Goal: Task Accomplishment & Management: Complete application form

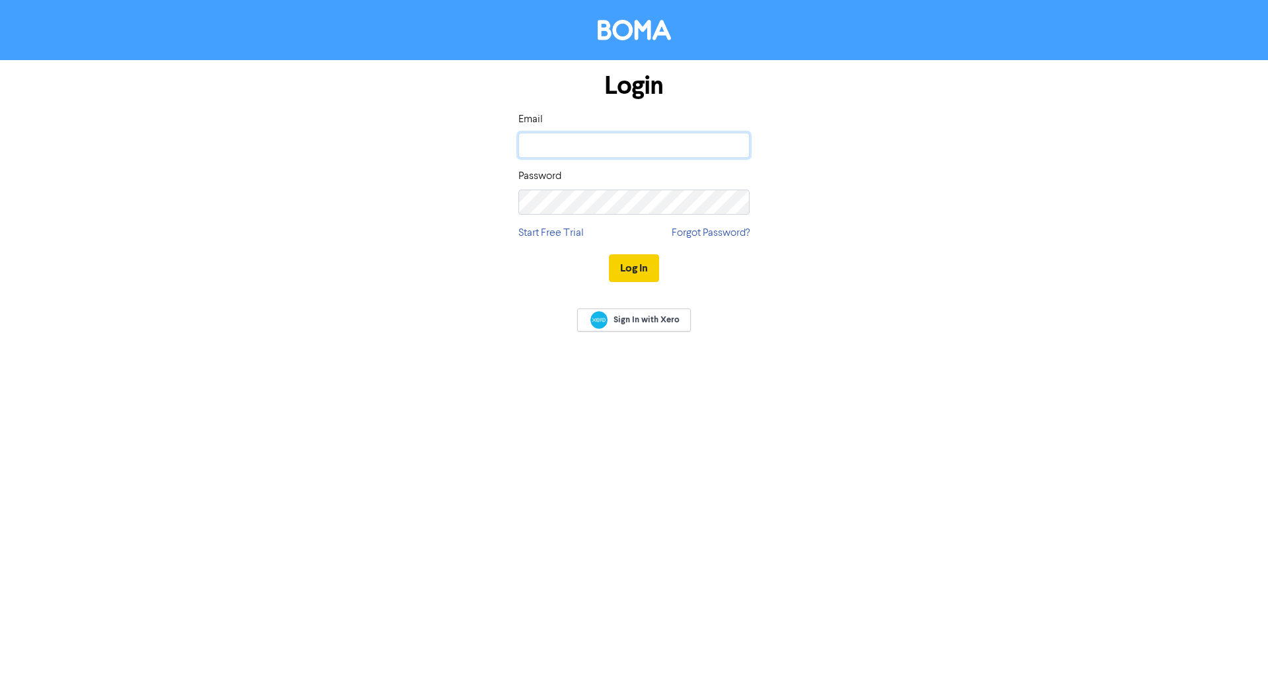
type input "info@jvanwyk.co.za"
click at [650, 271] on button "Log In" at bounding box center [634, 268] width 50 height 28
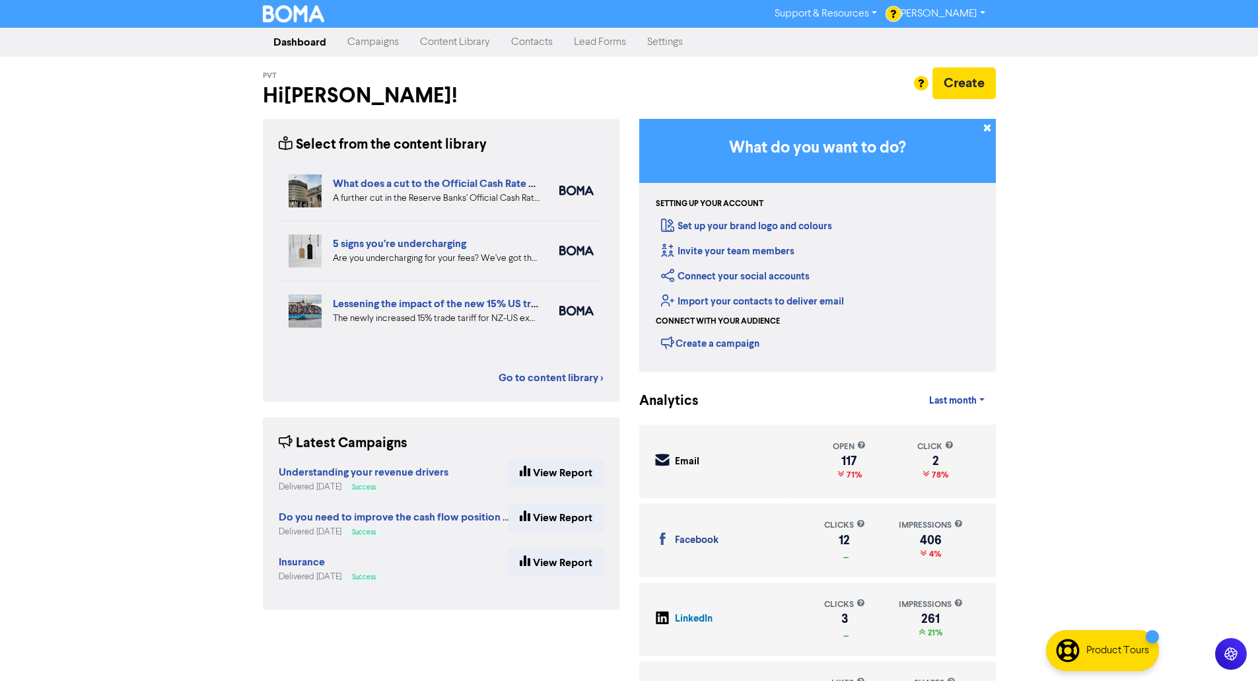
click at [430, 42] on link "Content Library" at bounding box center [454, 42] width 91 height 26
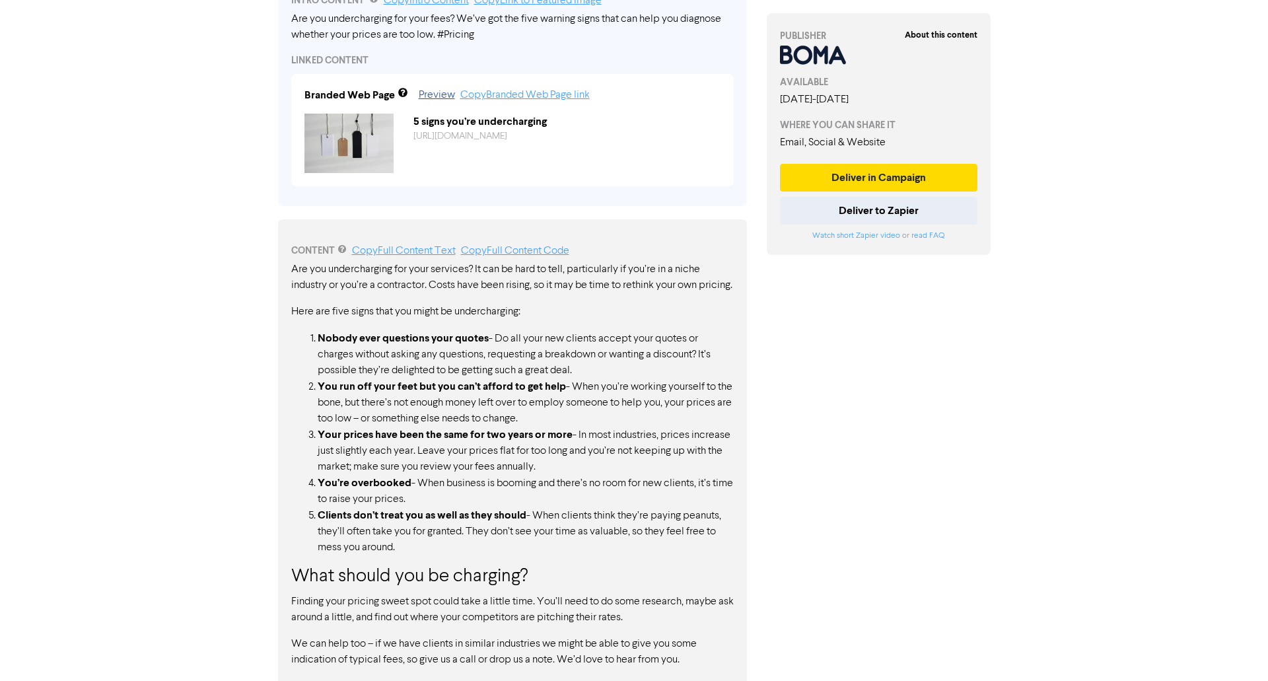
scroll to position [492, 0]
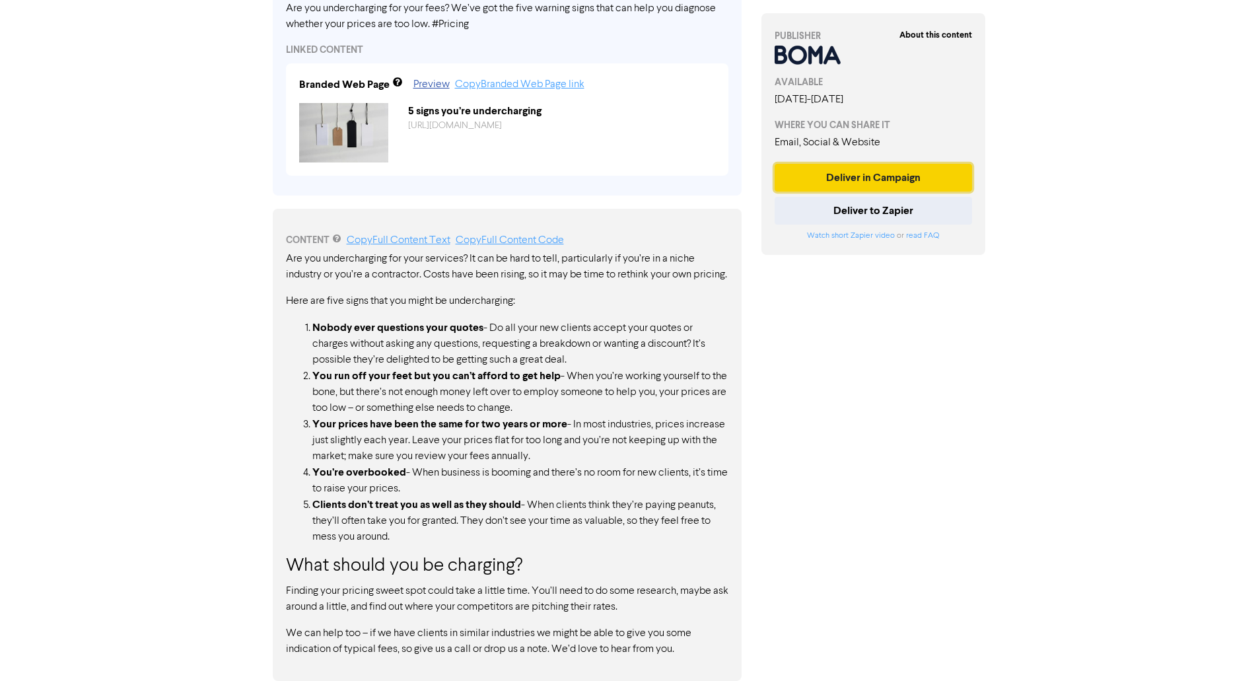
click at [880, 177] on button "Deliver in Campaign" at bounding box center [873, 178] width 198 height 28
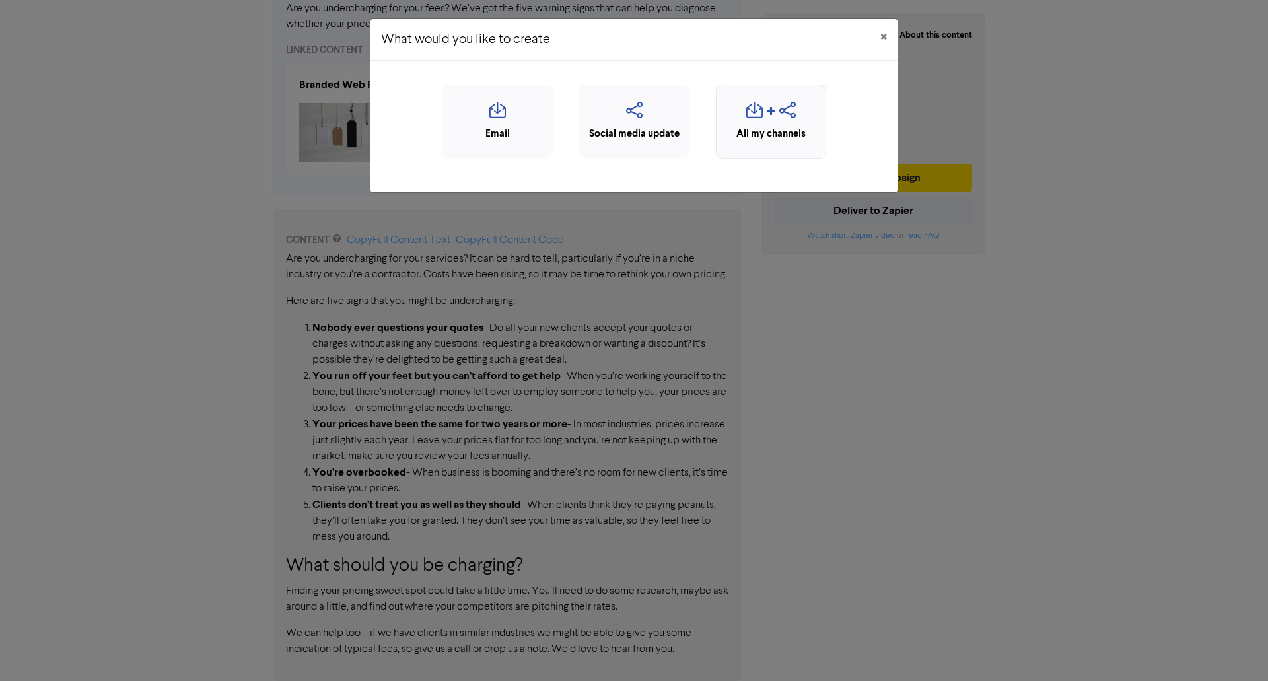
click at [764, 118] on div "button" at bounding box center [771, 114] width 96 height 25
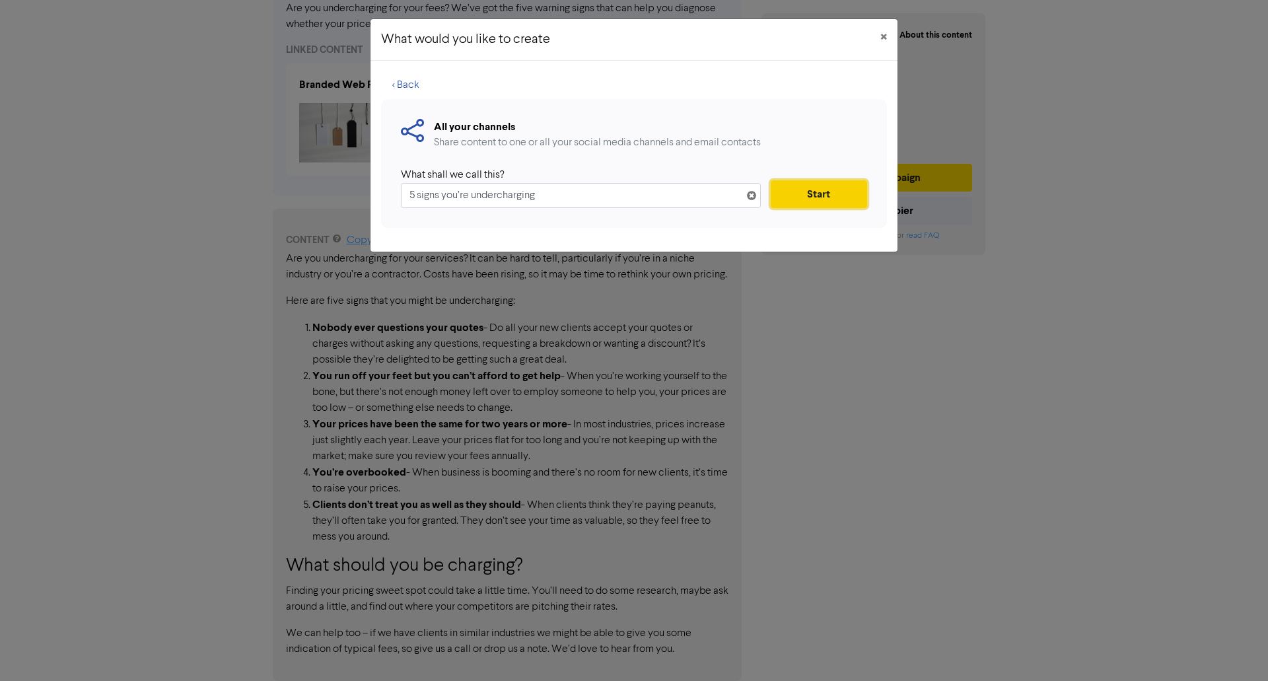
click at [785, 203] on button "Start" at bounding box center [819, 194] width 96 height 28
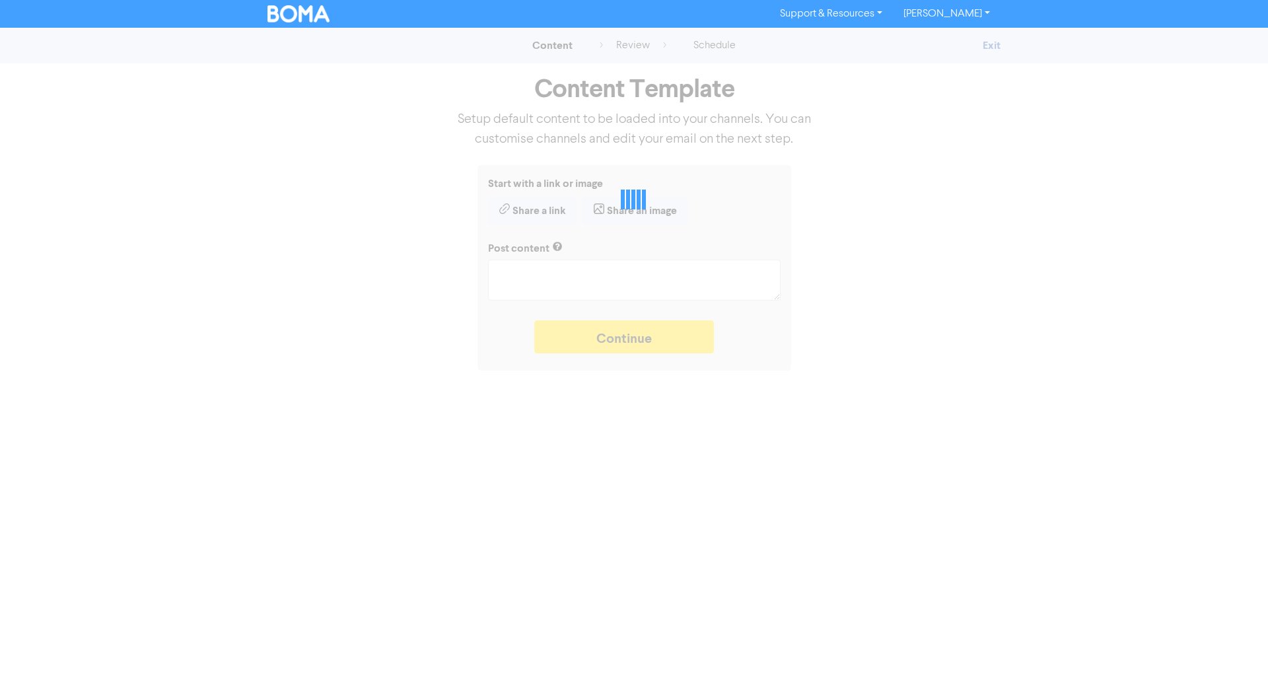
type textarea "x"
type textarea "Are you undercharging for your fees? We’ve got the five warning signs that can …"
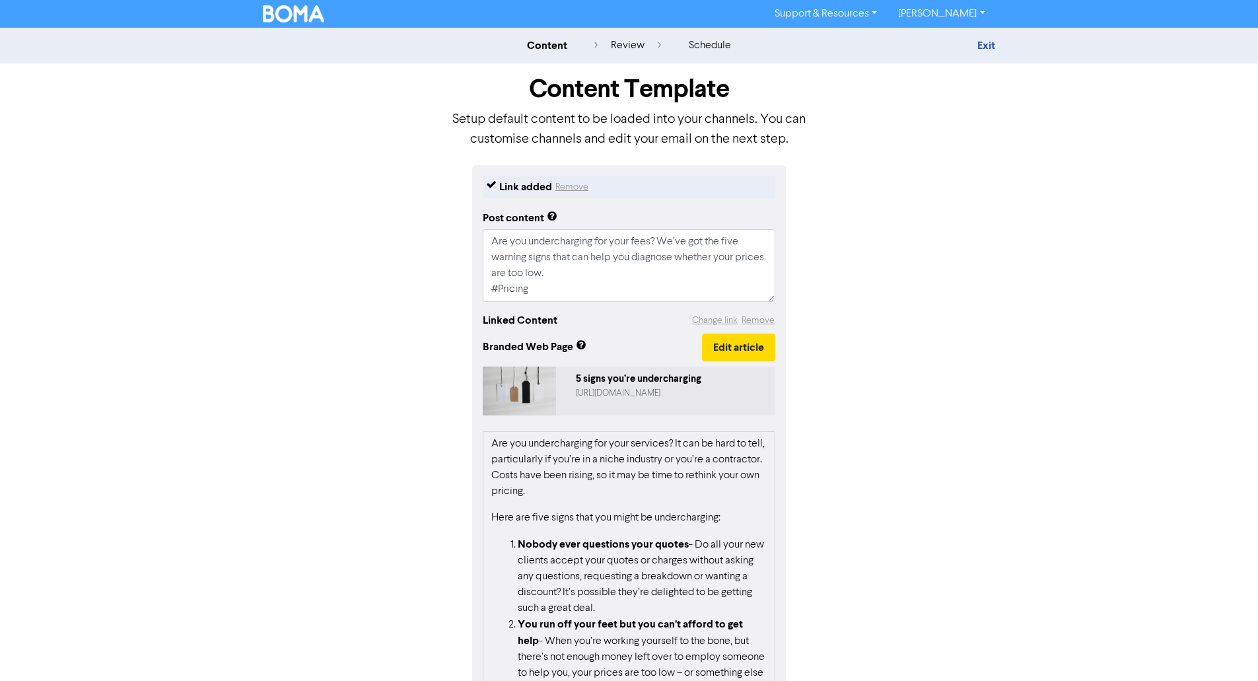
click at [926, 336] on div "Link added Remove Post content Are you undercharging for your fees? We’ve got t…" at bounding box center [629, 465] width 753 height 600
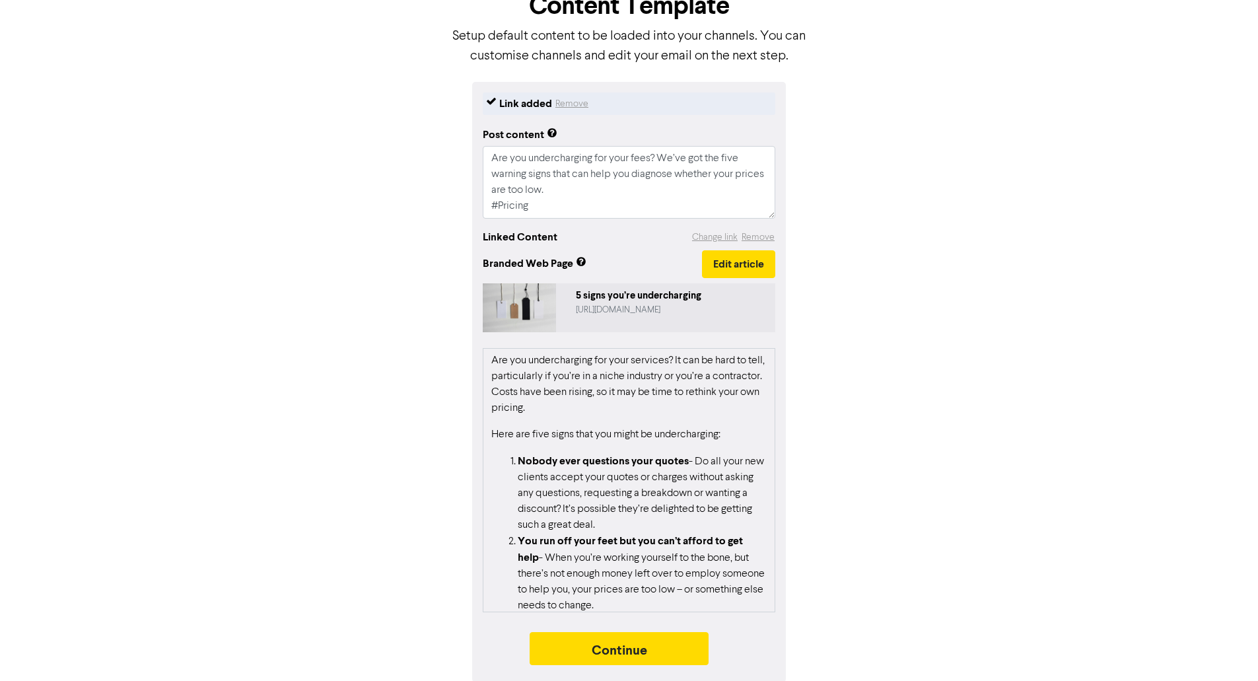
scroll to position [85, 0]
click at [646, 652] on button "Continue" at bounding box center [620, 647] width 180 height 33
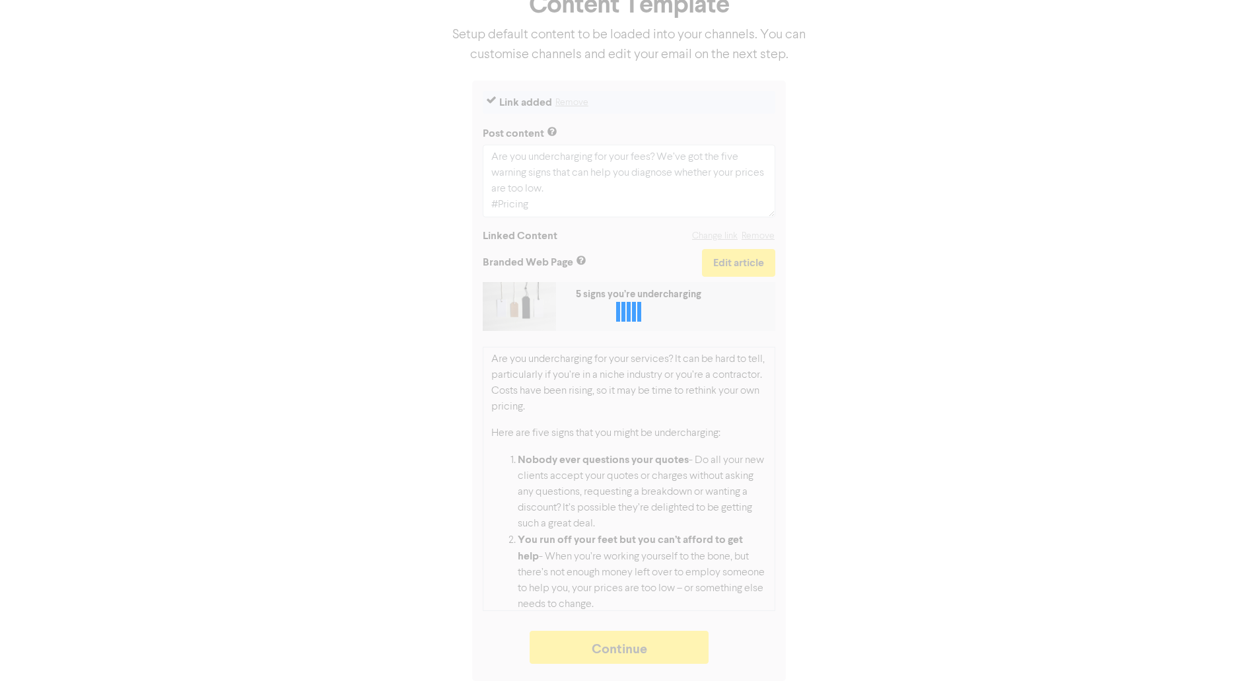
type textarea "x"
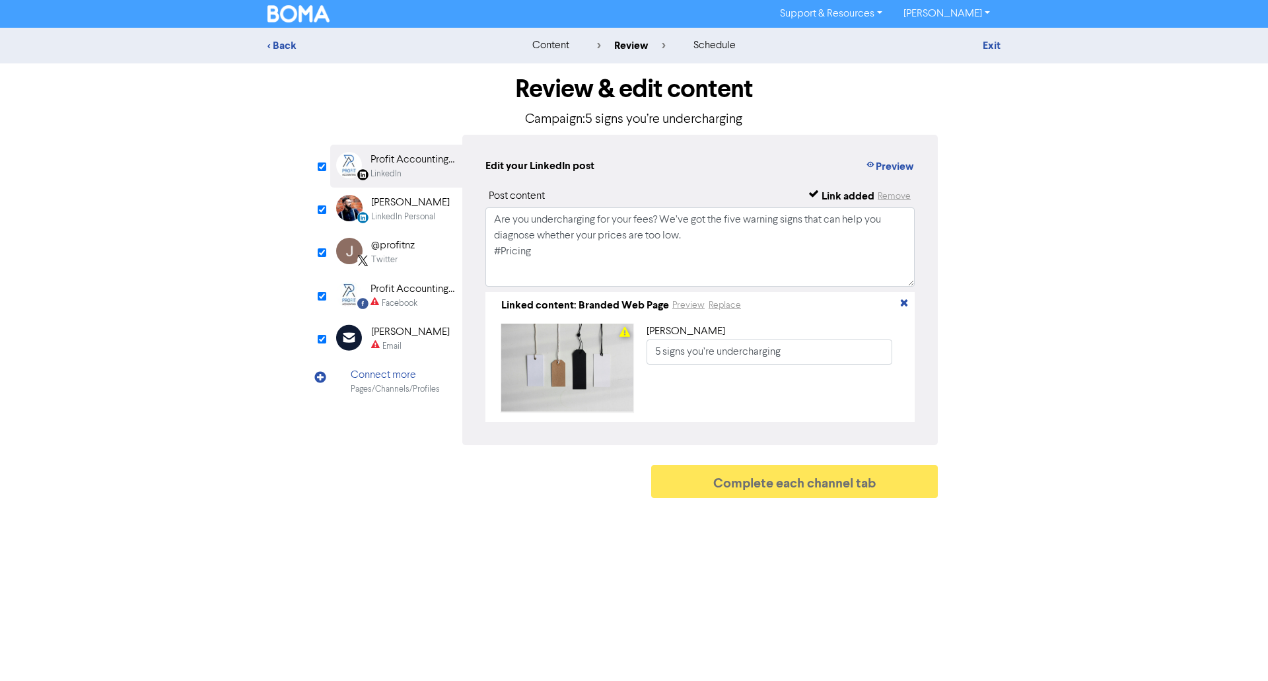
click at [390, 210] on div "[PERSON_NAME]" at bounding box center [410, 203] width 79 height 16
click at [403, 252] on div "@profitnz" at bounding box center [393, 246] width 44 height 16
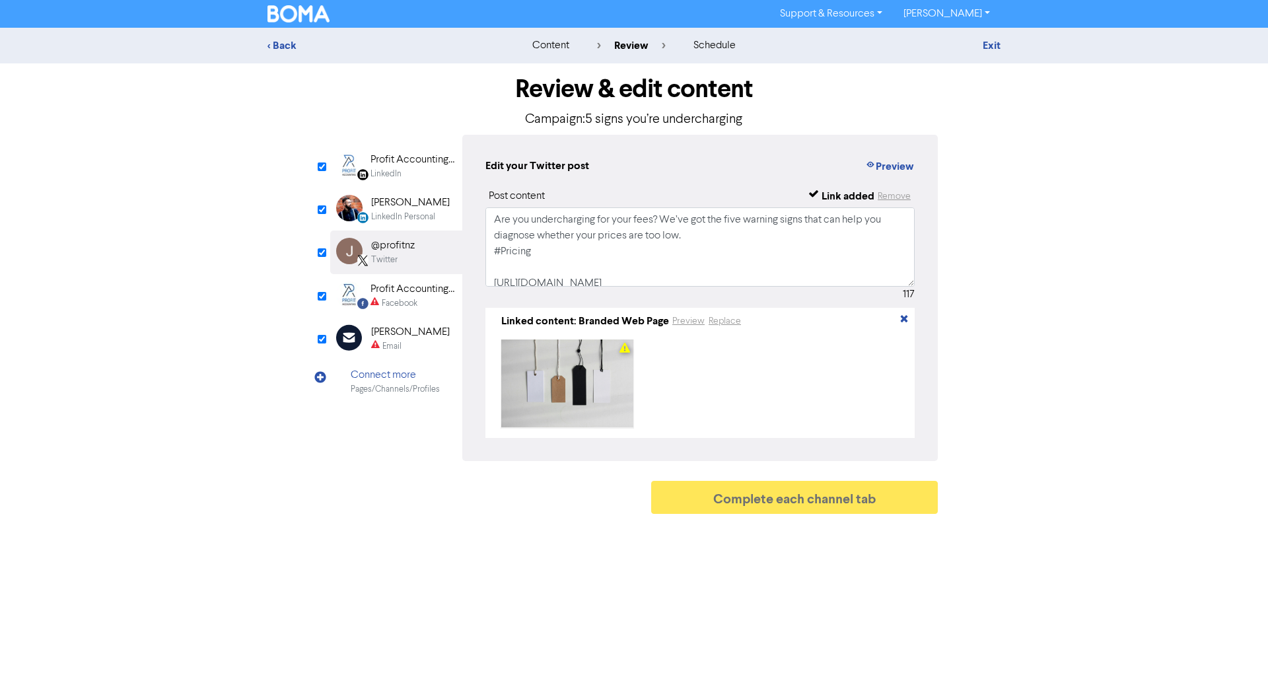
click at [410, 287] on div "Profit Accounting New Zealand" at bounding box center [412, 289] width 85 height 16
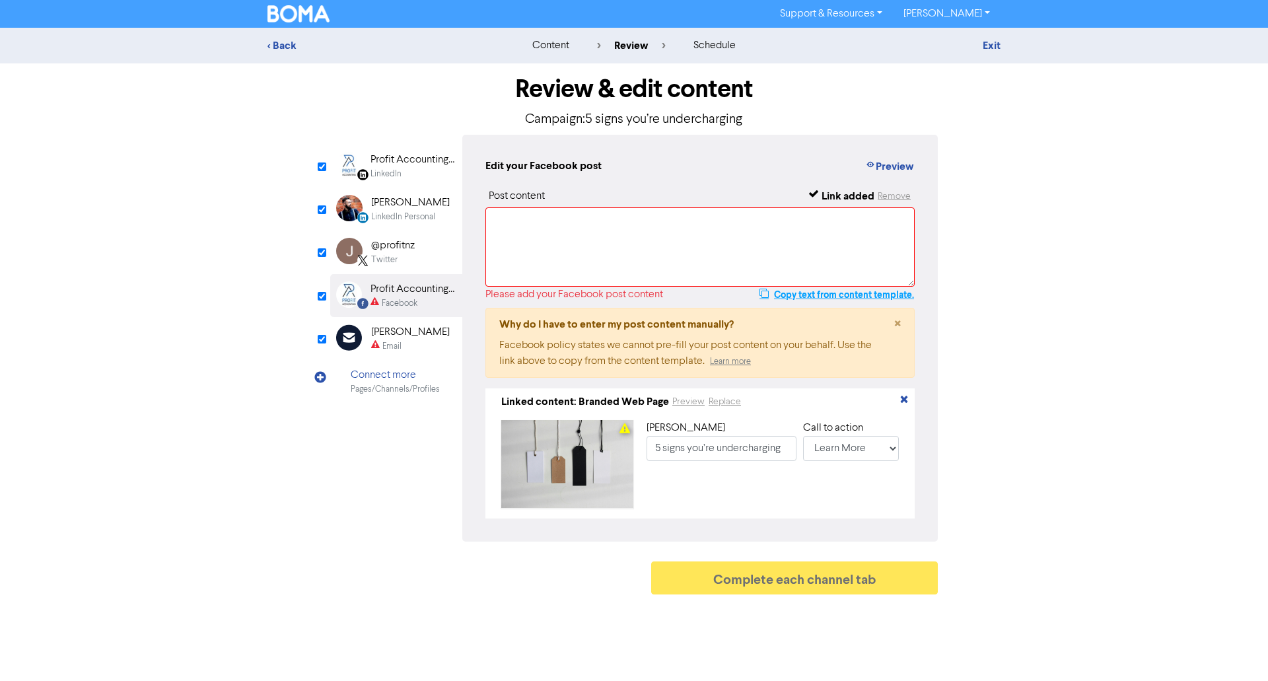
click at [790, 297] on button "Copy text from content template." at bounding box center [837, 295] width 156 height 16
click at [730, 245] on textarea at bounding box center [699, 246] width 429 height 79
paste textarea "Are you undercharging for your fees? We’ve got the five warning signs that can …"
type textarea "Are you undercharging for your fees? We’ve got the five warning signs that can …"
type input "Are you undercharging for your fees? We’ve got the five warning signs that can …"
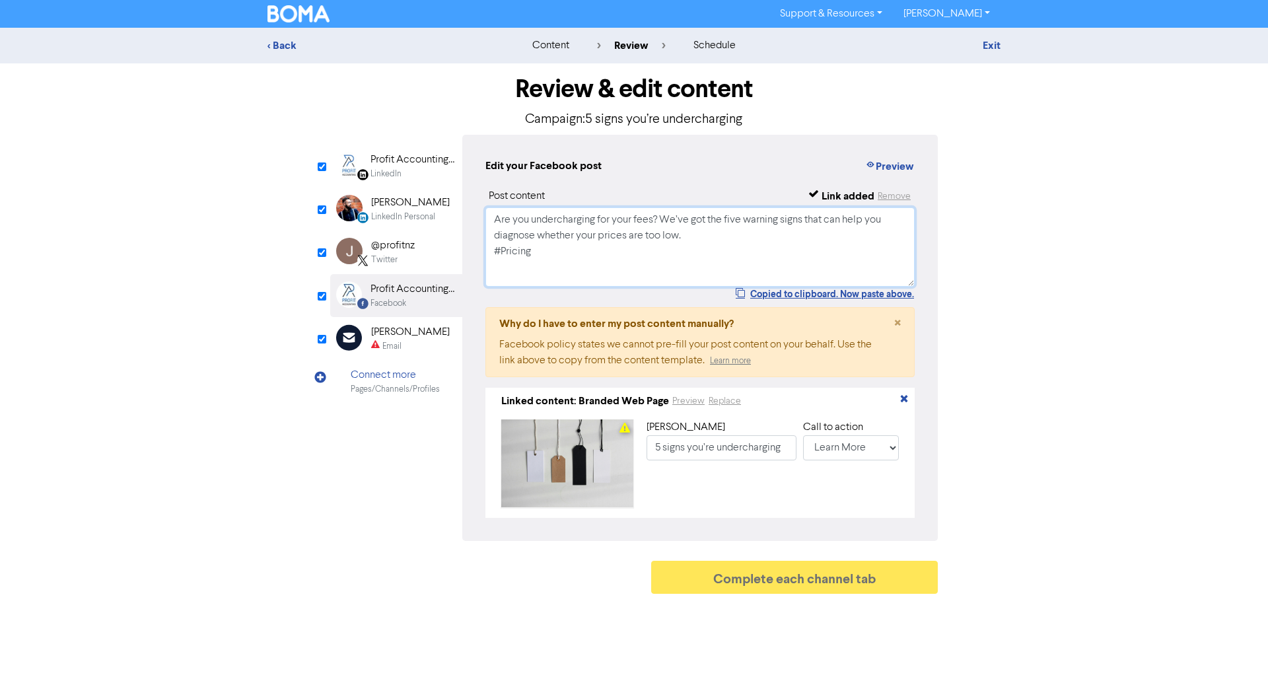
type textarea "Are you undercharging for your fees? We’ve got the five warning signs that can …"
click at [393, 331] on div "[PERSON_NAME]" at bounding box center [410, 332] width 79 height 16
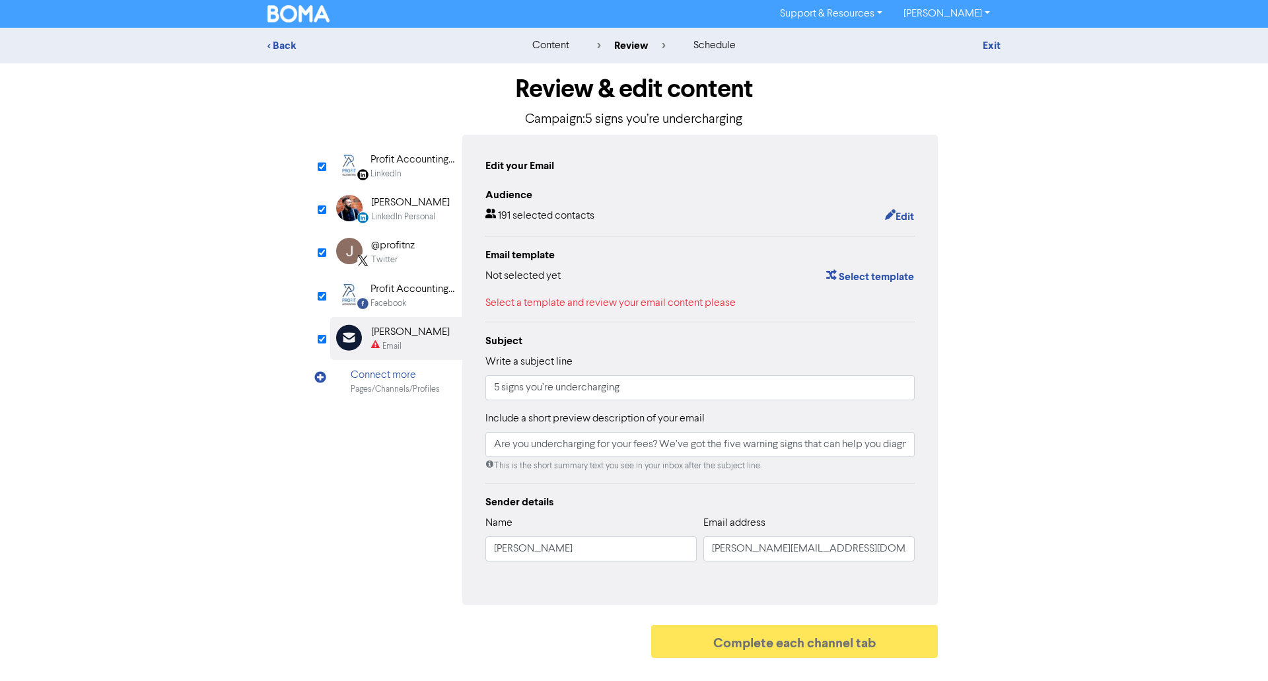
click at [299, 18] on img at bounding box center [298, 13] width 62 height 17
click at [895, 213] on button "Edit" at bounding box center [899, 216] width 30 height 17
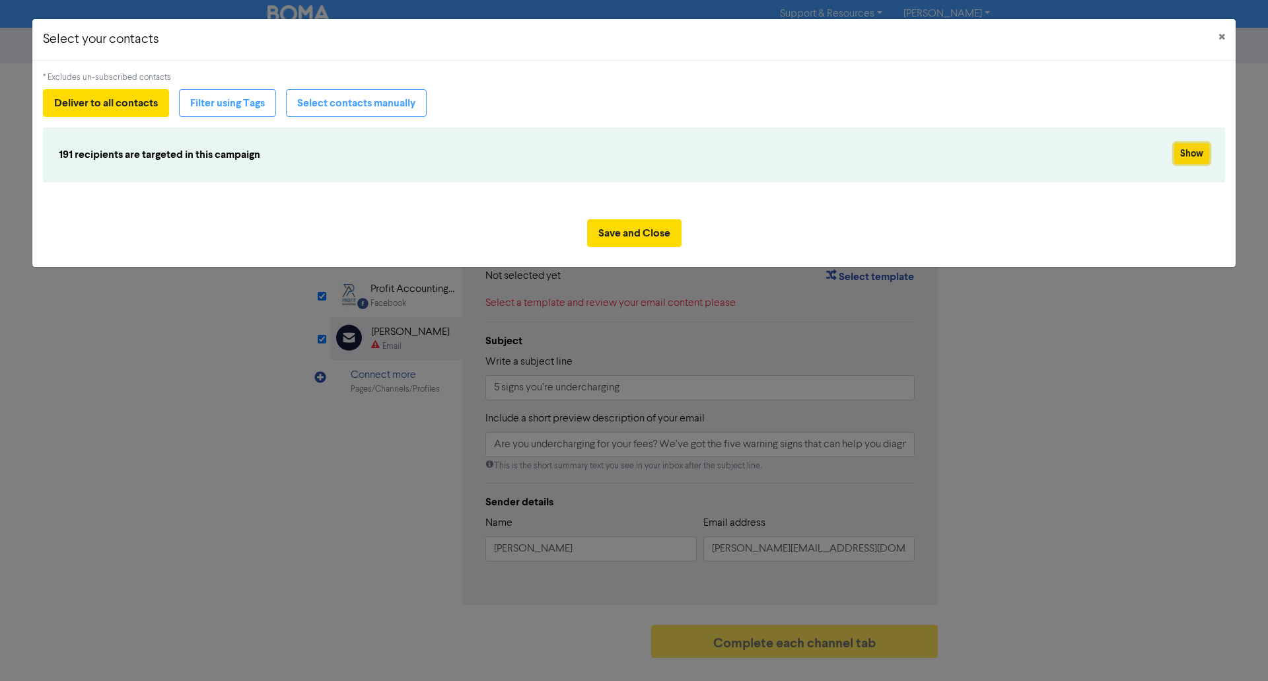
click at [1199, 163] on button "Show" at bounding box center [1191, 153] width 35 height 20
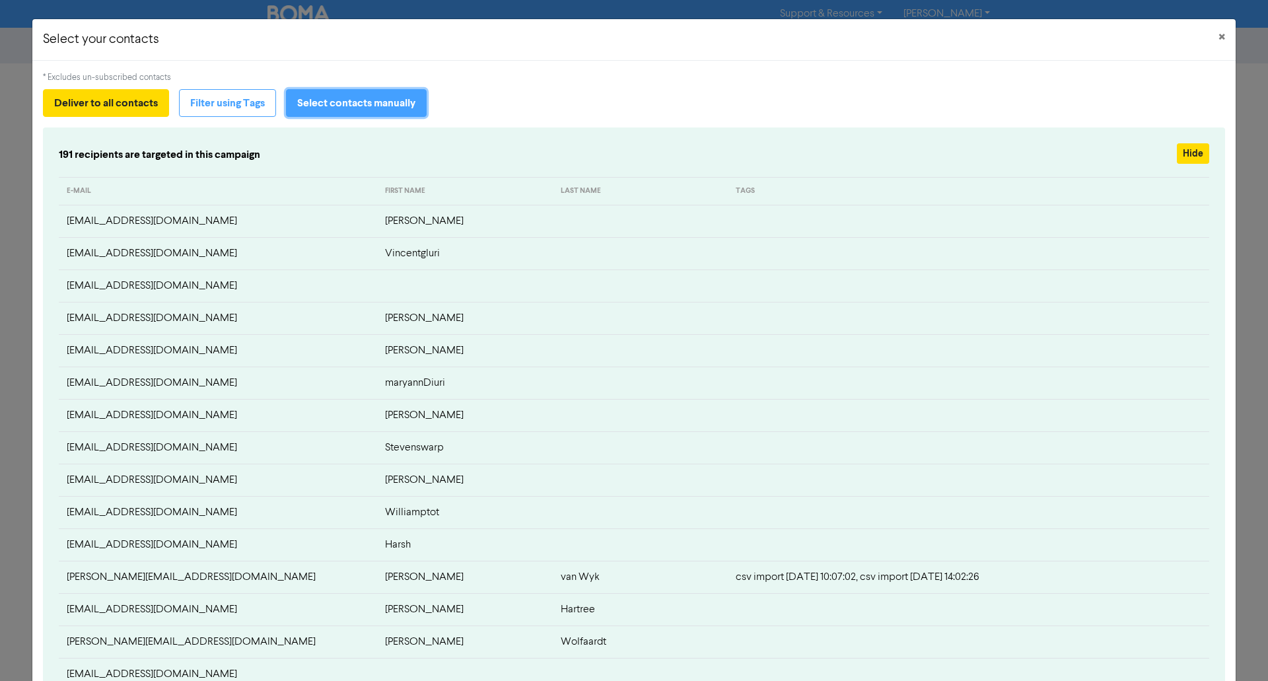
click at [394, 102] on button "Select contacts manually" at bounding box center [356, 103] width 141 height 28
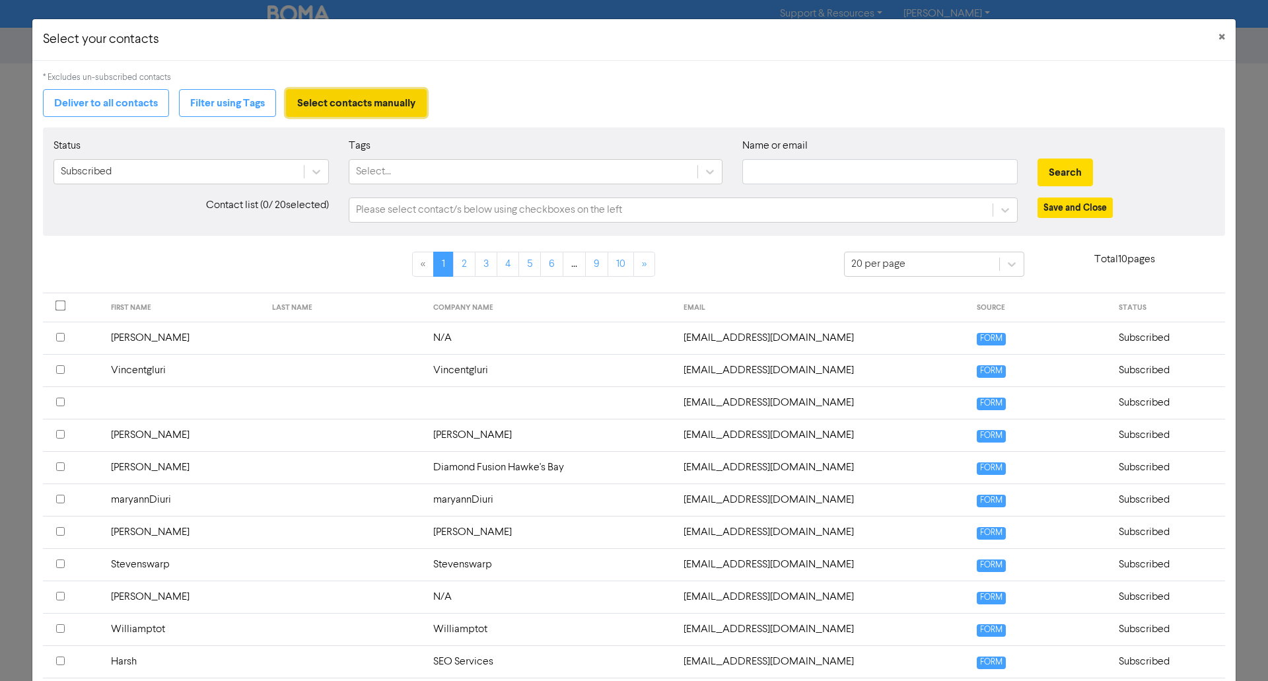
type input "Are you undercharging for your fees? We’ve got the five warning signs that can …"
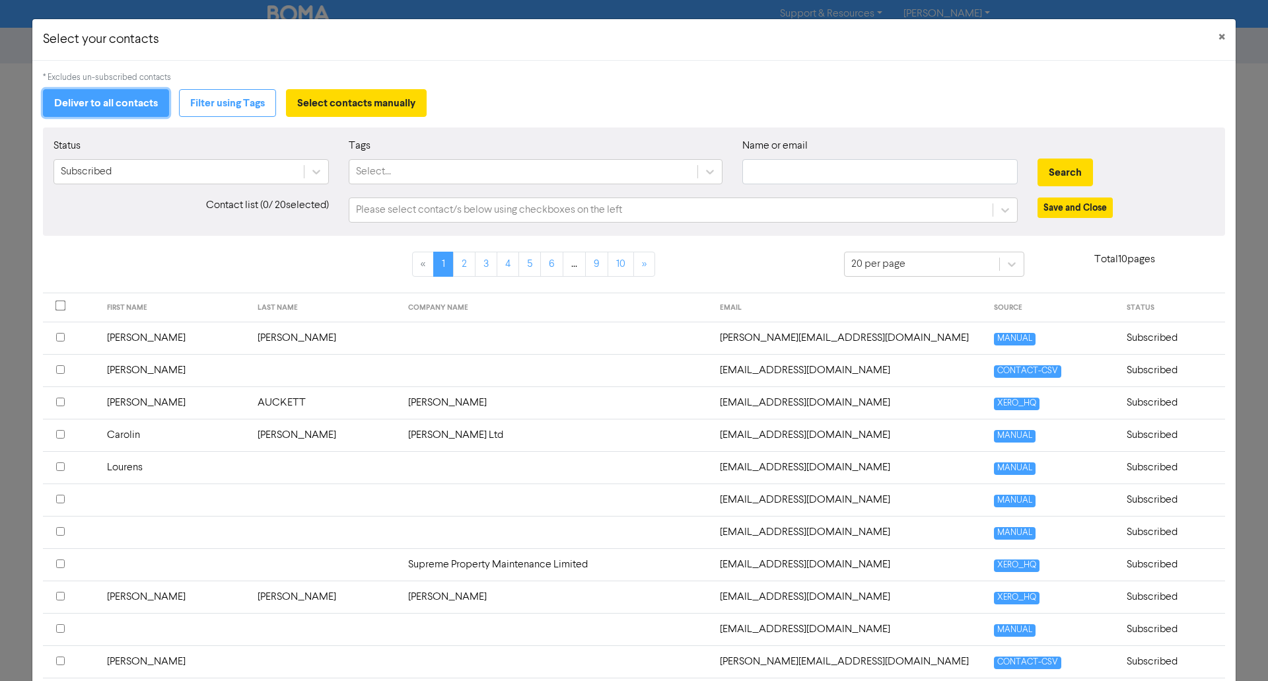
click at [143, 107] on button "Deliver to all contacts" at bounding box center [106, 103] width 126 height 28
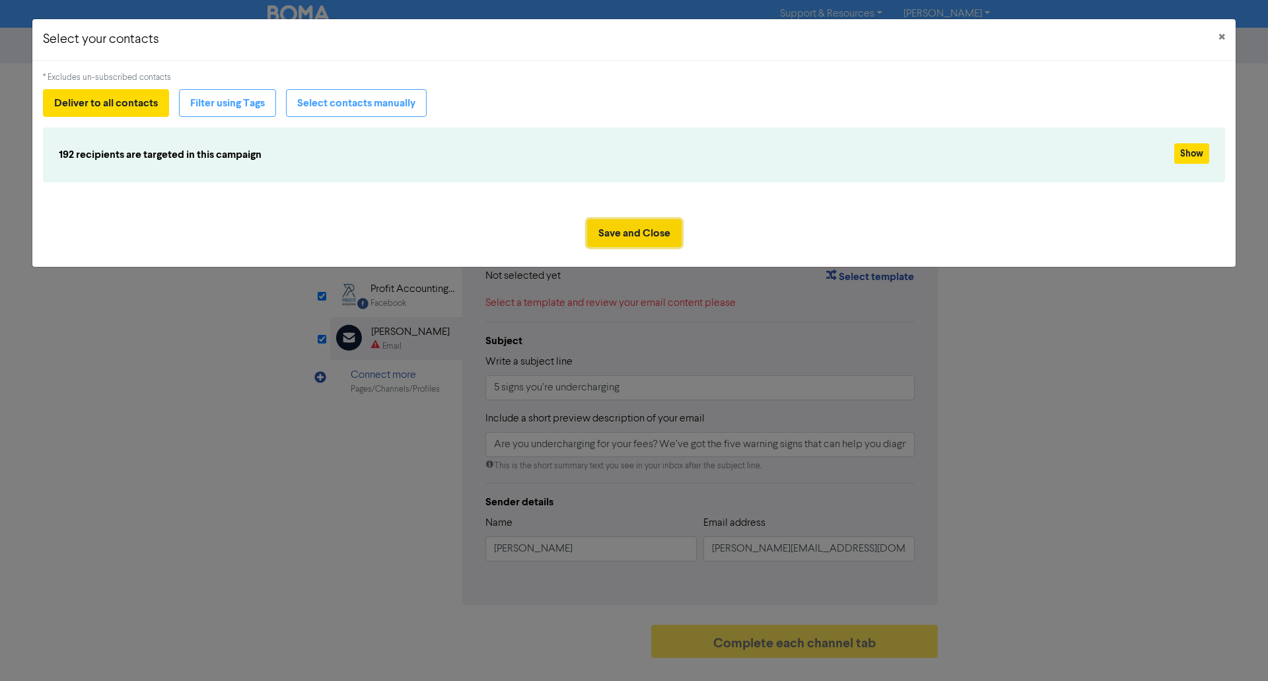
click at [641, 241] on button "Save and Close" at bounding box center [634, 233] width 94 height 28
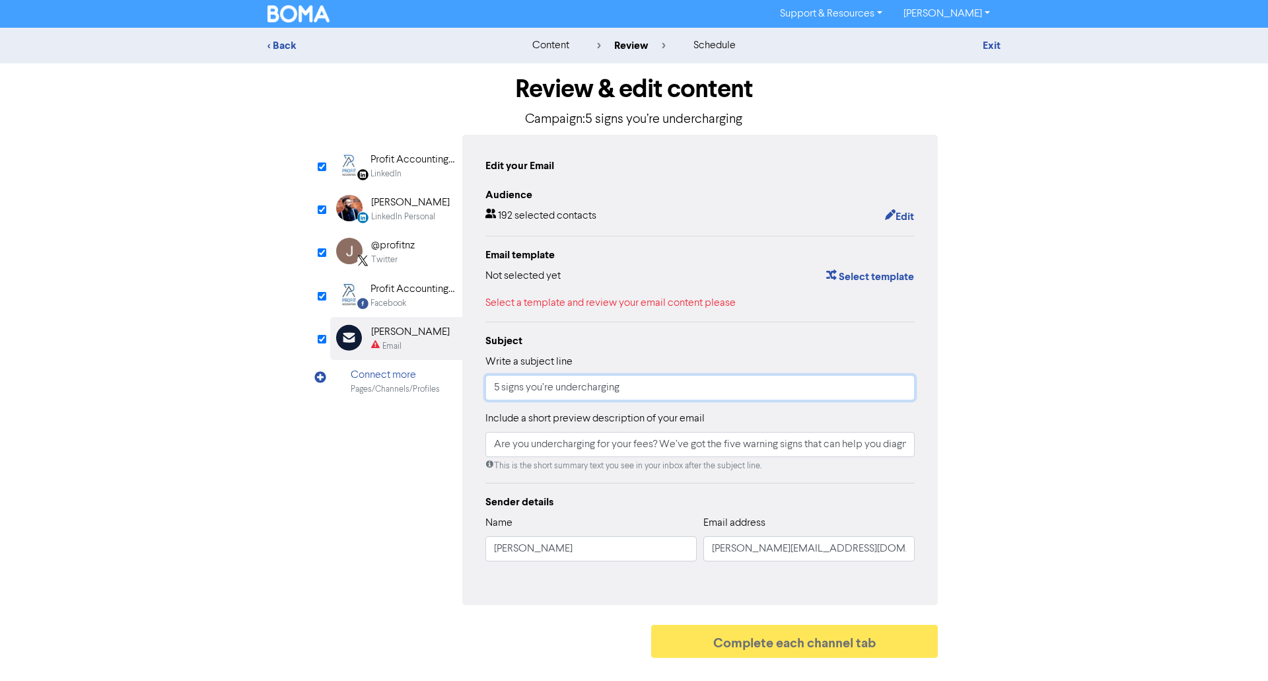
click at [636, 394] on input "5 signs you’re undercharging" at bounding box center [699, 387] width 429 height 25
click at [875, 276] on button "Select template" at bounding box center [869, 276] width 89 height 17
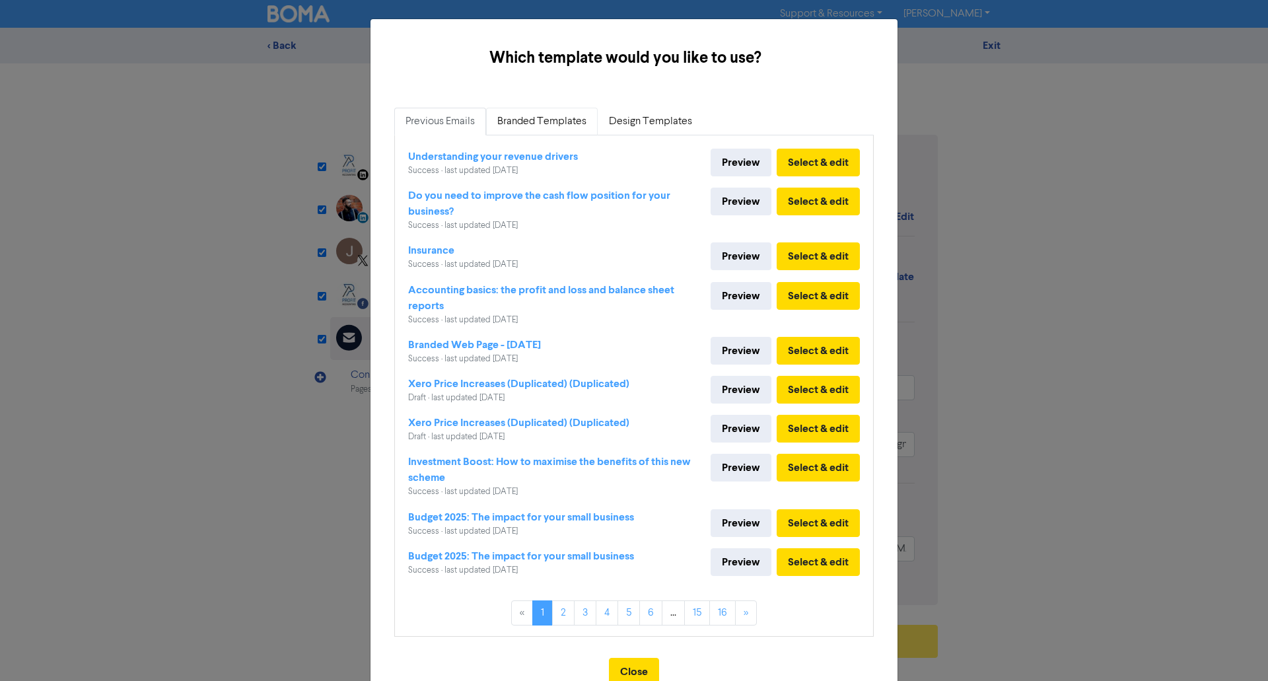
click at [540, 125] on link "Branded Templates" at bounding box center [542, 122] width 112 height 28
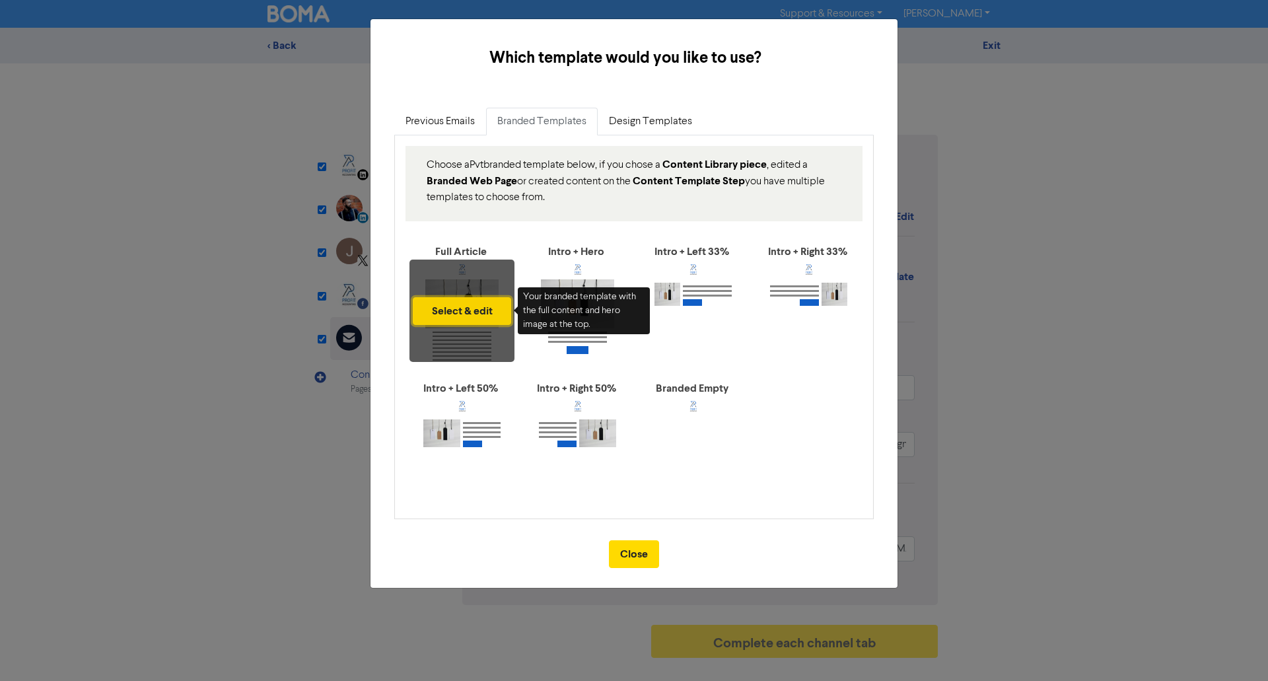
click at [474, 315] on button "Select & edit" at bounding box center [462, 311] width 98 height 28
type input "Are you undercharging for your fees? We’ve got the five warning signs that can …"
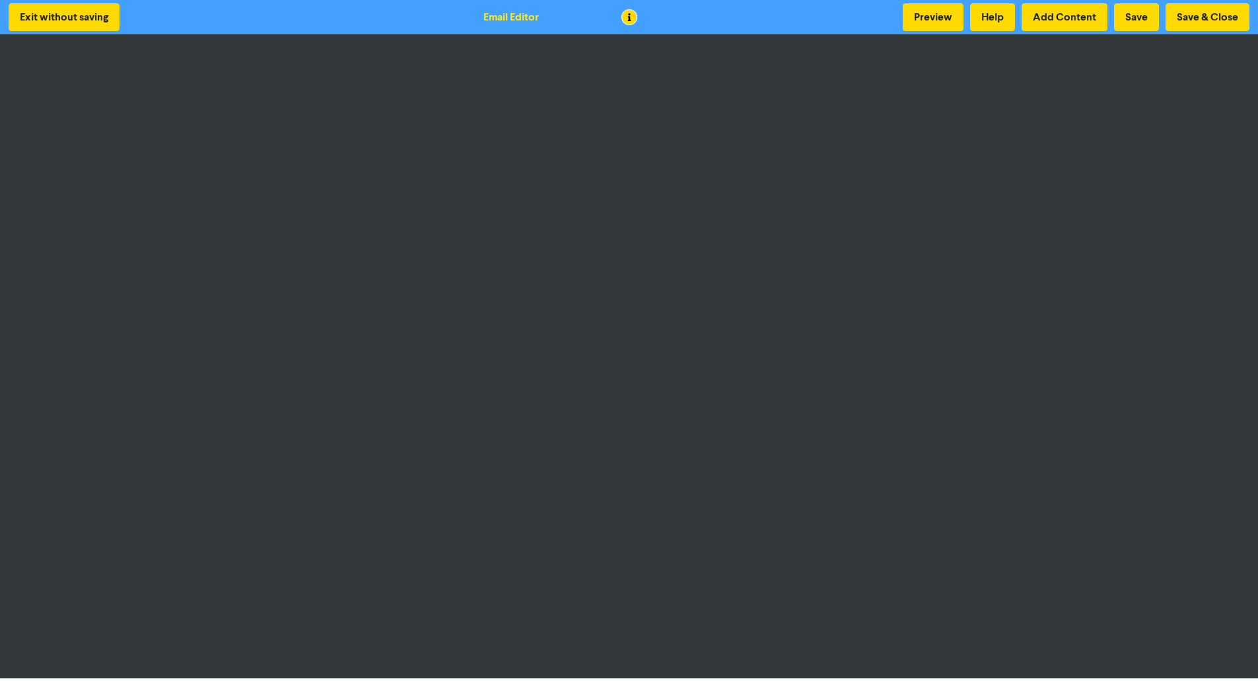
scroll to position [1, 0]
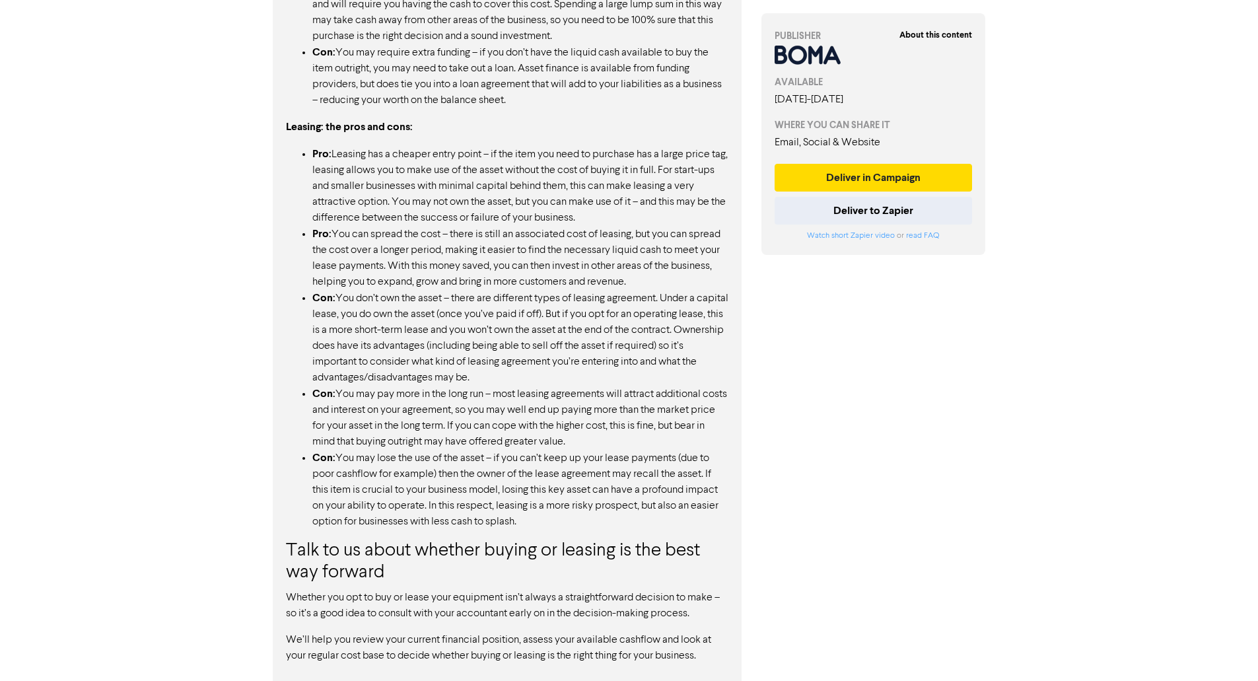
scroll to position [1137, 0]
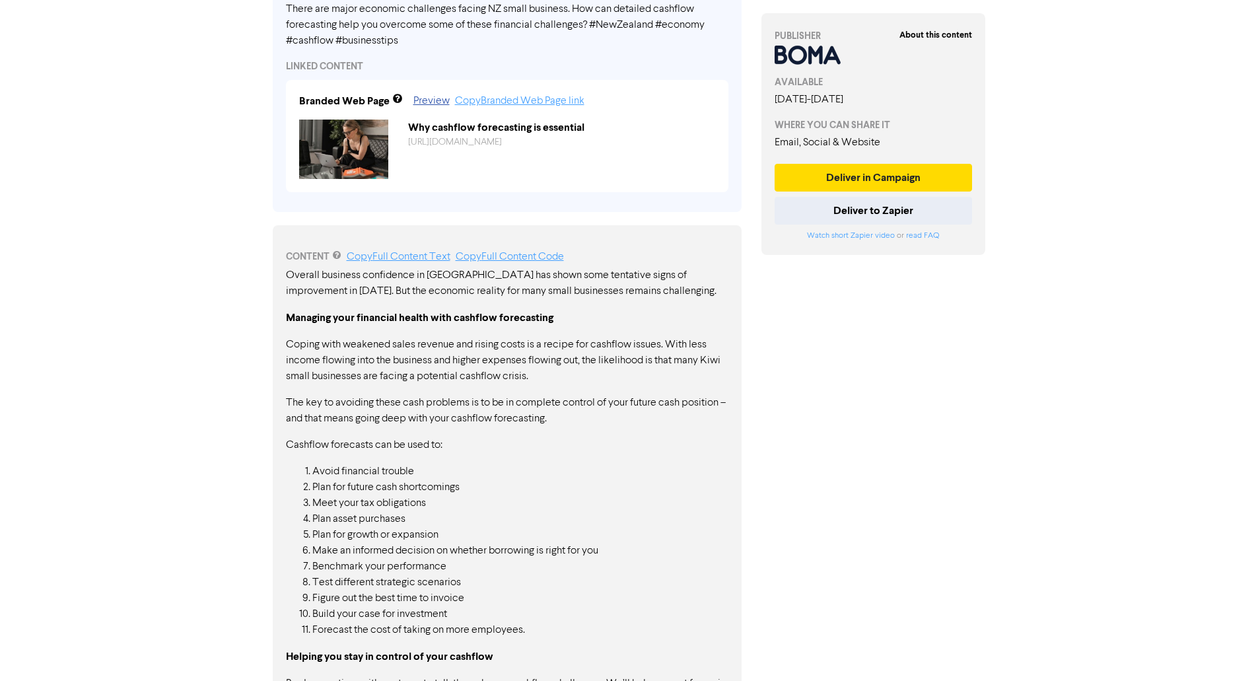
scroll to position [526, 0]
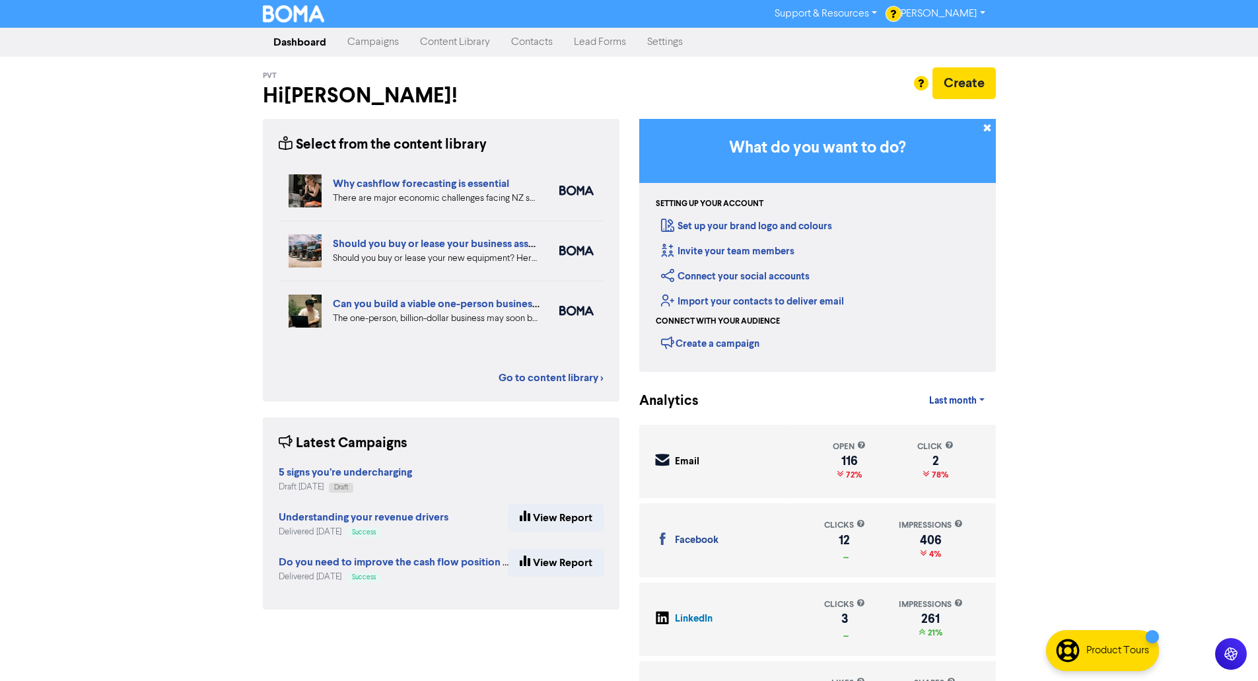
click at [522, 45] on link "Contacts" at bounding box center [531, 42] width 63 height 26
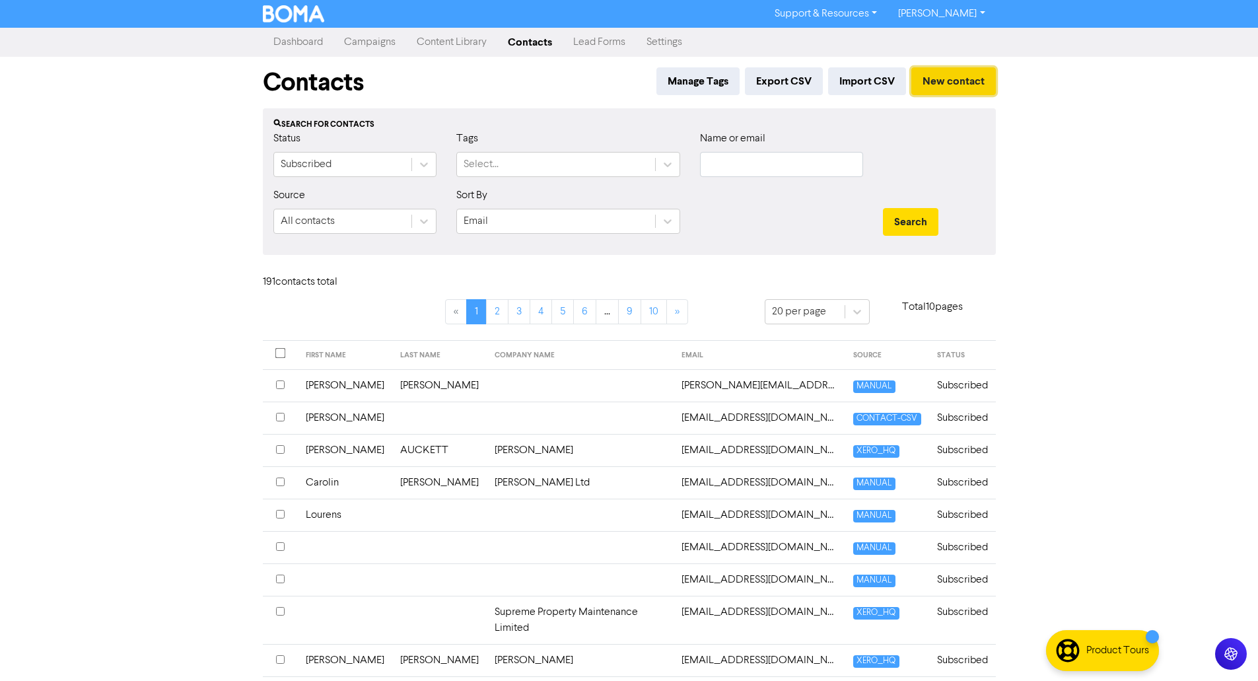
click at [930, 79] on button "New contact" at bounding box center [953, 81] width 85 height 28
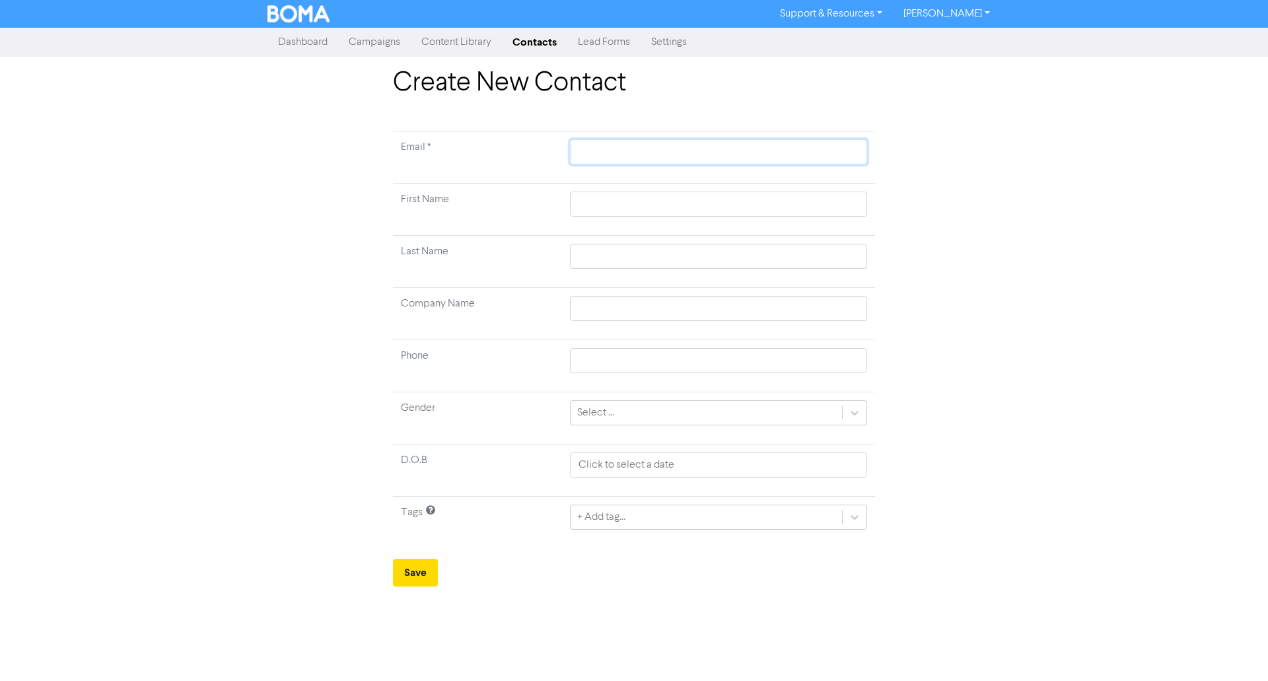
click at [632, 147] on input "text" at bounding box center [718, 151] width 297 height 25
paste input "[EMAIL_ADDRESS][DOMAIN_NAME]"
type input "[EMAIL_ADDRESS][DOMAIN_NAME]"
type input "Z"
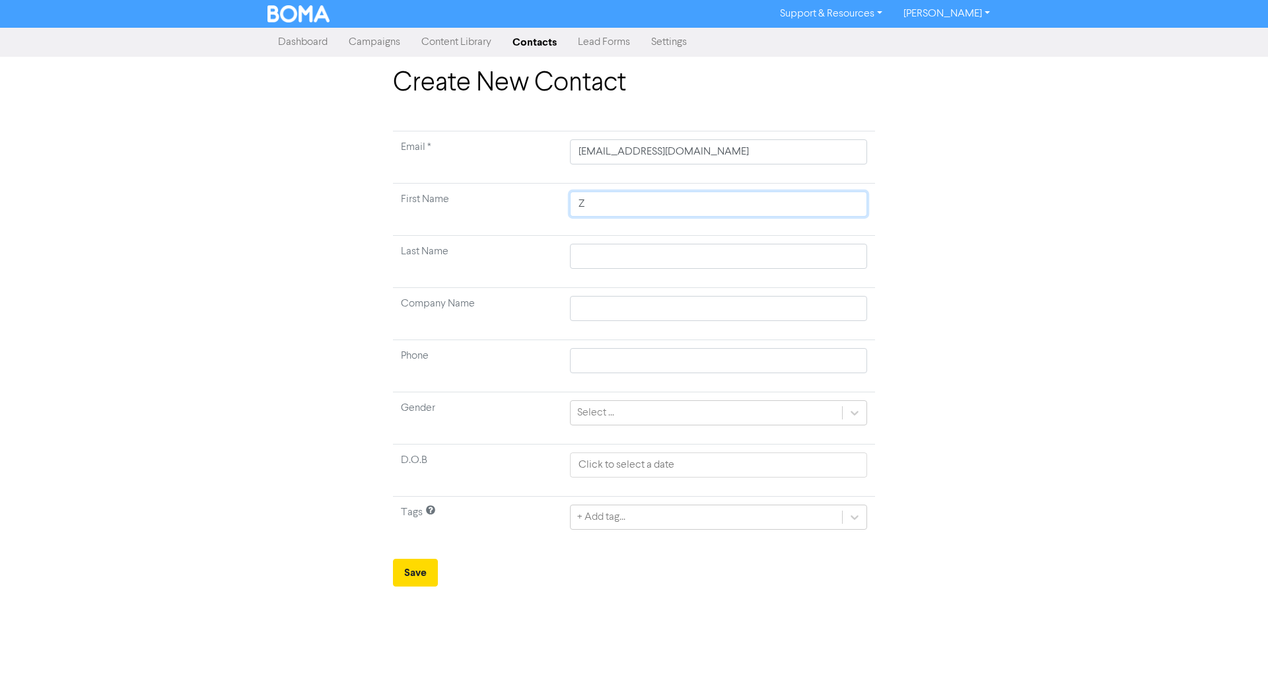
type input "Za"
type input "Zac"
click at [425, 570] on button "Save" at bounding box center [415, 573] width 45 height 28
